Goal: Find specific page/section: Find specific page/section

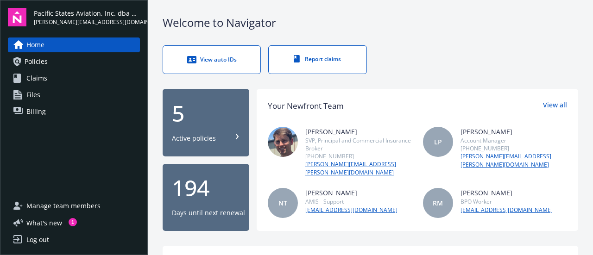
click at [48, 63] on link "Policies" at bounding box center [74, 61] width 132 height 15
